Goal: Transaction & Acquisition: Obtain resource

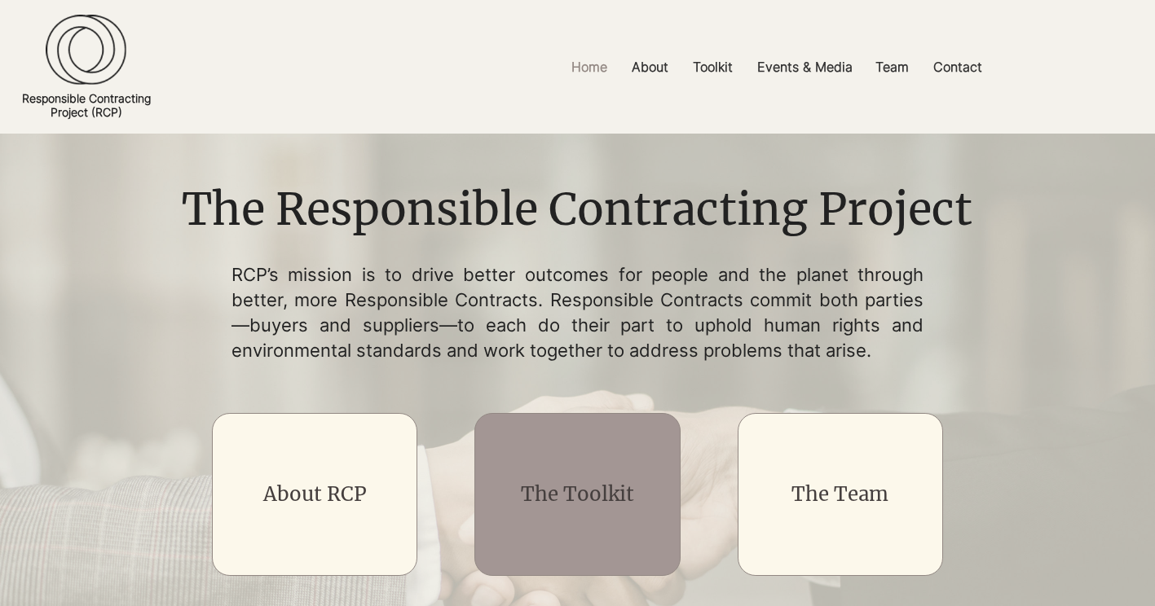
click at [552, 482] on link "The Toolkit" at bounding box center [577, 494] width 113 height 25
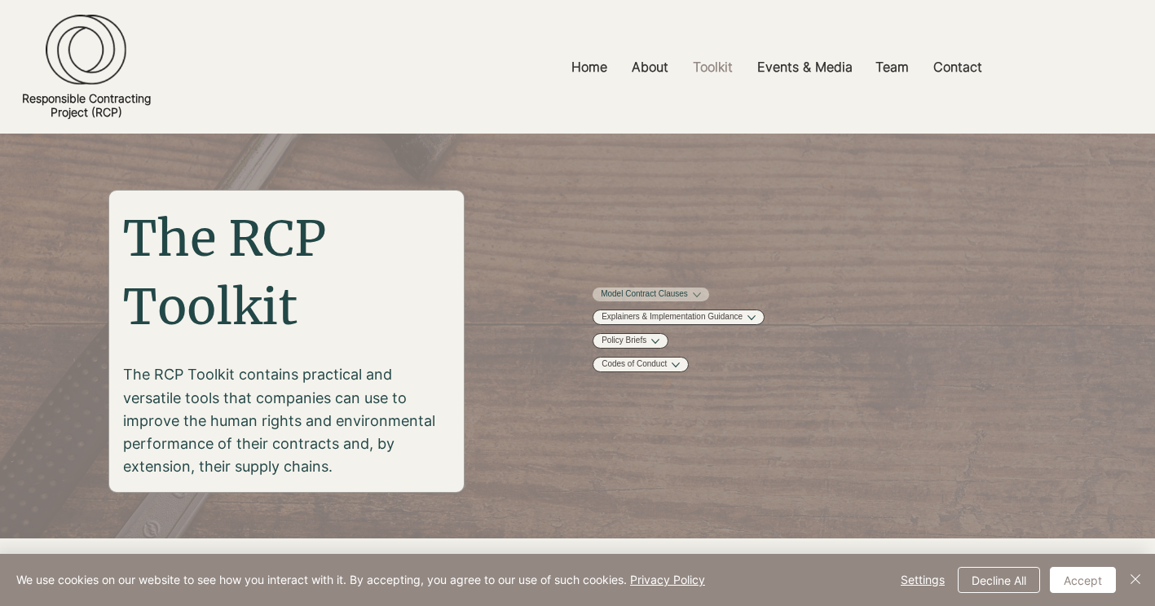
click at [659, 299] on link "Model Contract Clauses" at bounding box center [644, 295] width 87 height 12
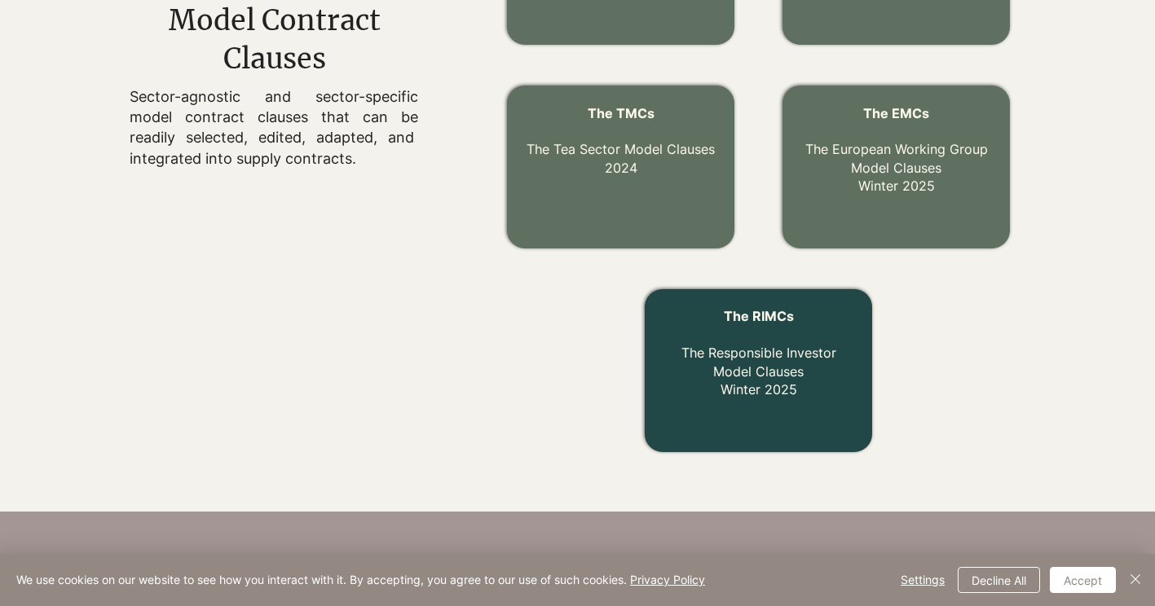
scroll to position [720, 0]
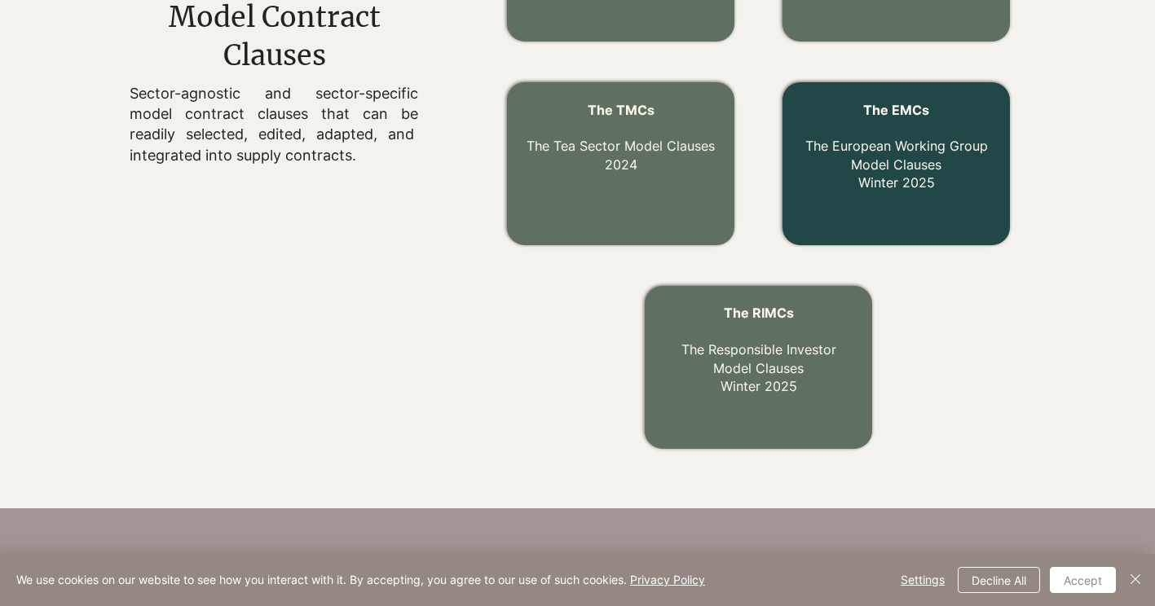
click at [870, 146] on link "The EMCs The European Working Group Model Clauses Winter 2025" at bounding box center [896, 147] width 183 height 90
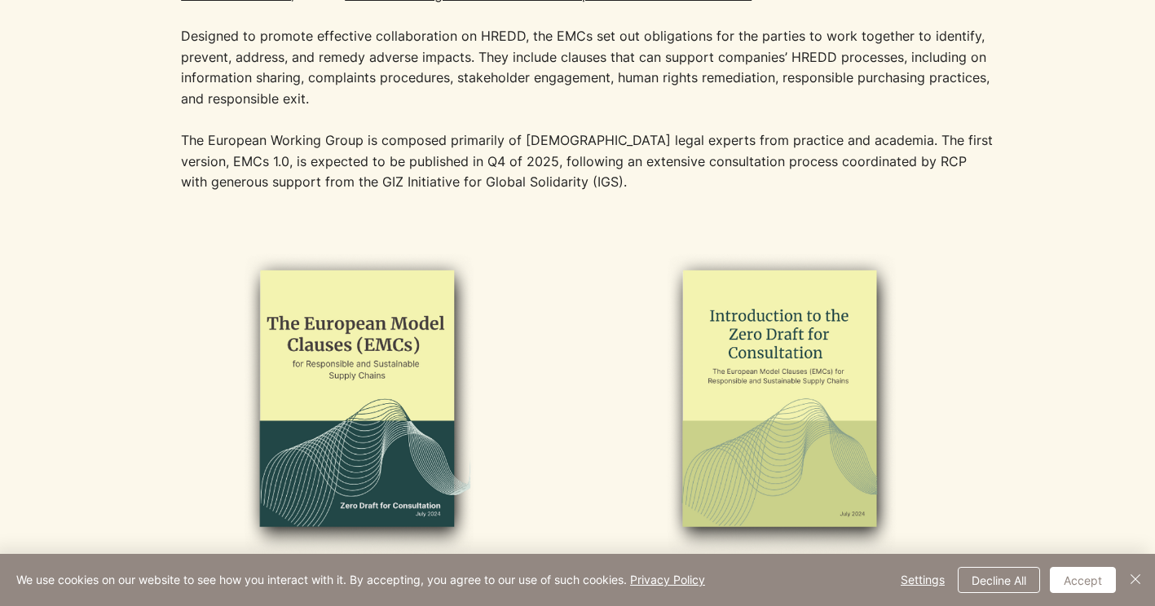
scroll to position [652, 0]
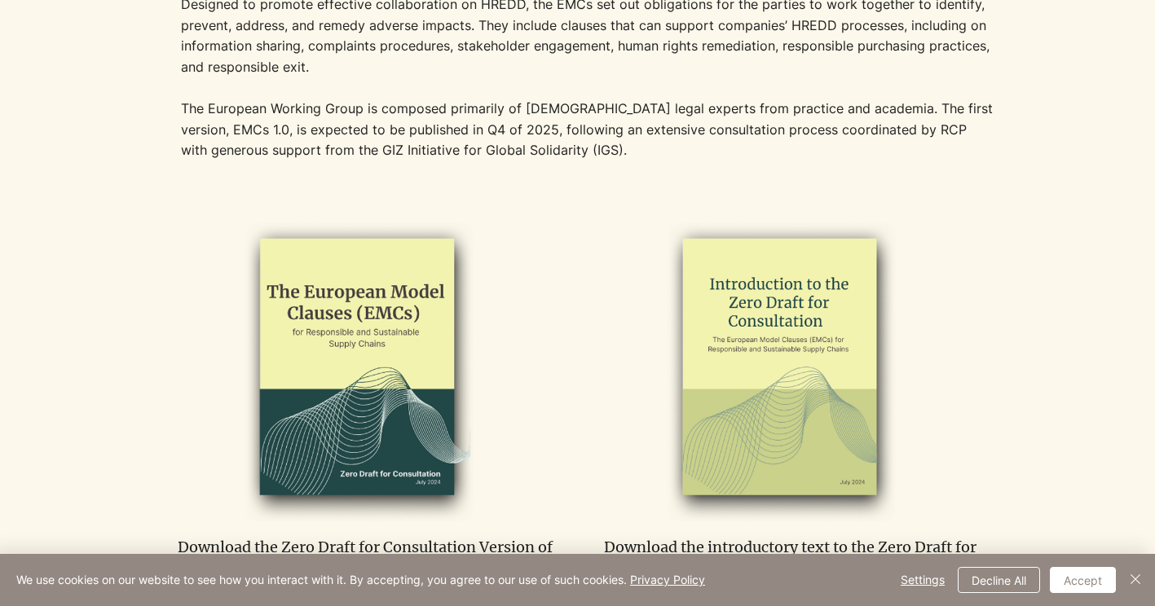
click at [394, 352] on img at bounding box center [354, 368] width 337 height 308
click at [346, 400] on img at bounding box center [354, 368] width 337 height 308
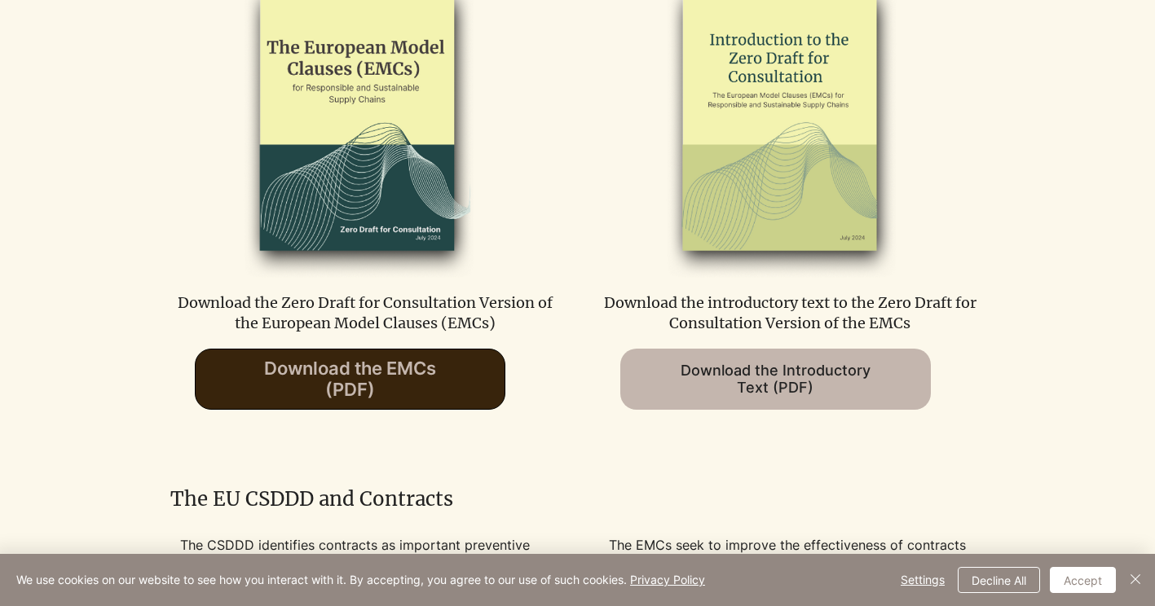
click at [346, 370] on span "Download the EMCs (PDF)" at bounding box center [350, 379] width 172 height 42
